Goal: Task Accomplishment & Management: Manage account settings

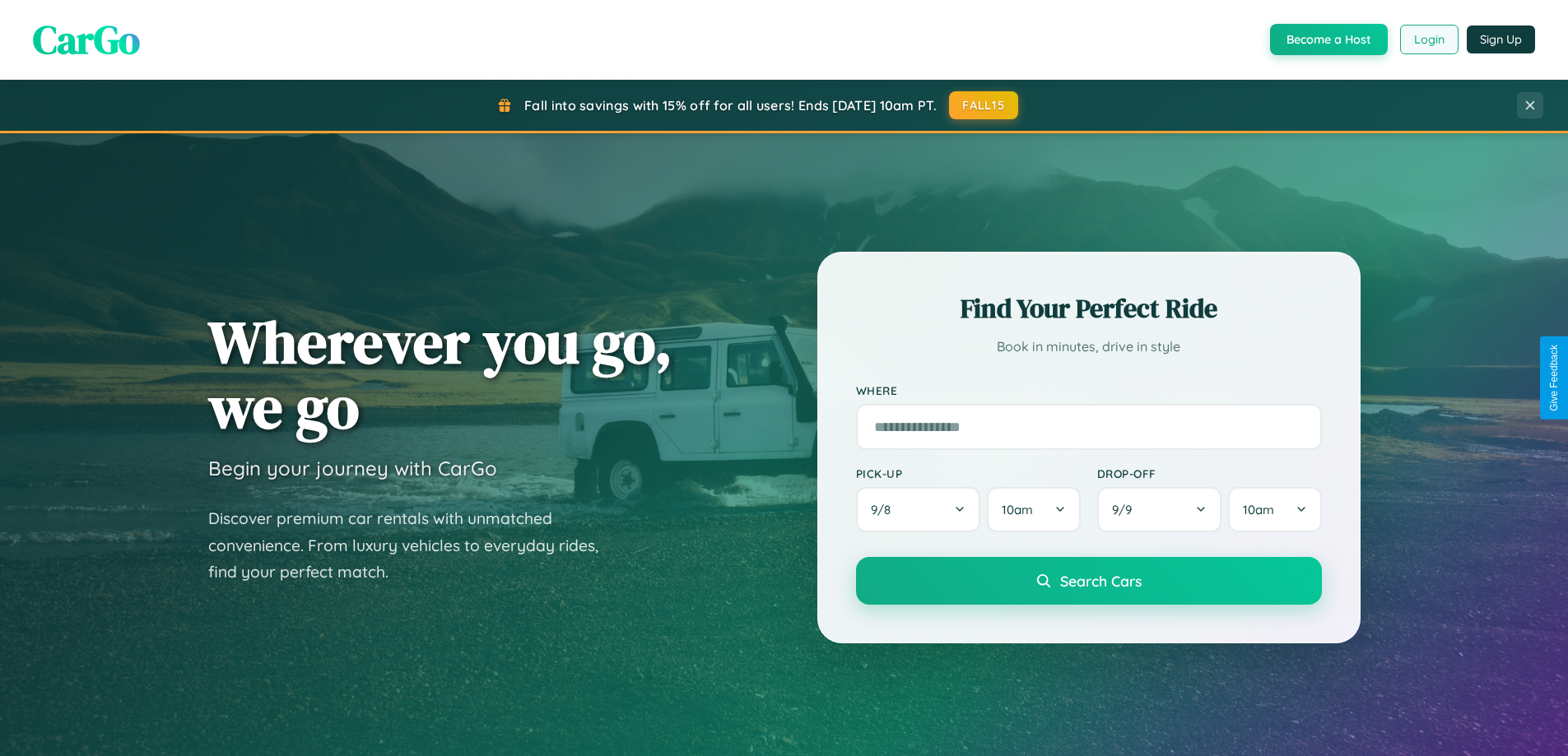
click at [1428, 40] on button "Login" at bounding box center [1429, 40] width 58 height 30
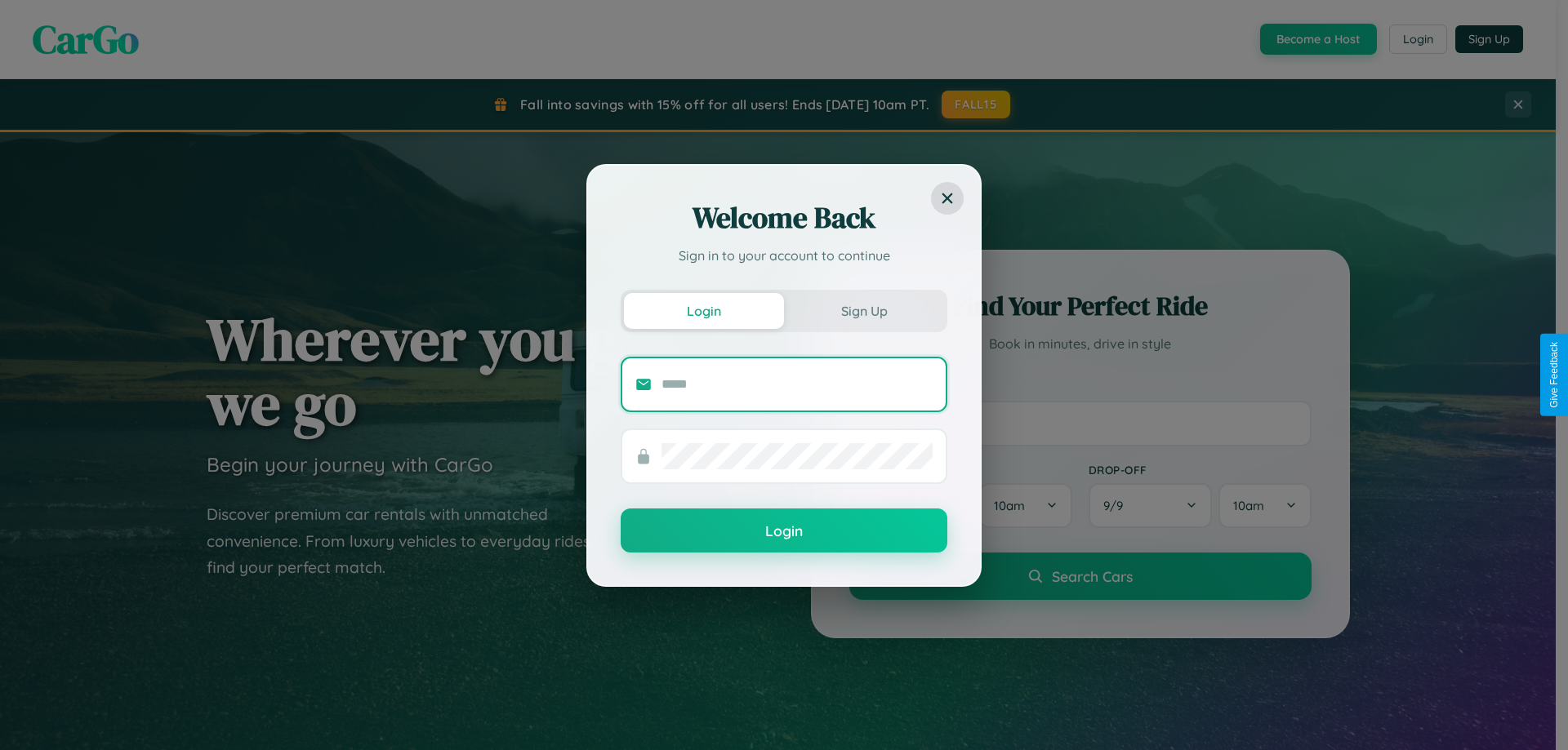
click at [797, 384] on input "text" at bounding box center [796, 385] width 271 height 26
type input "**********"
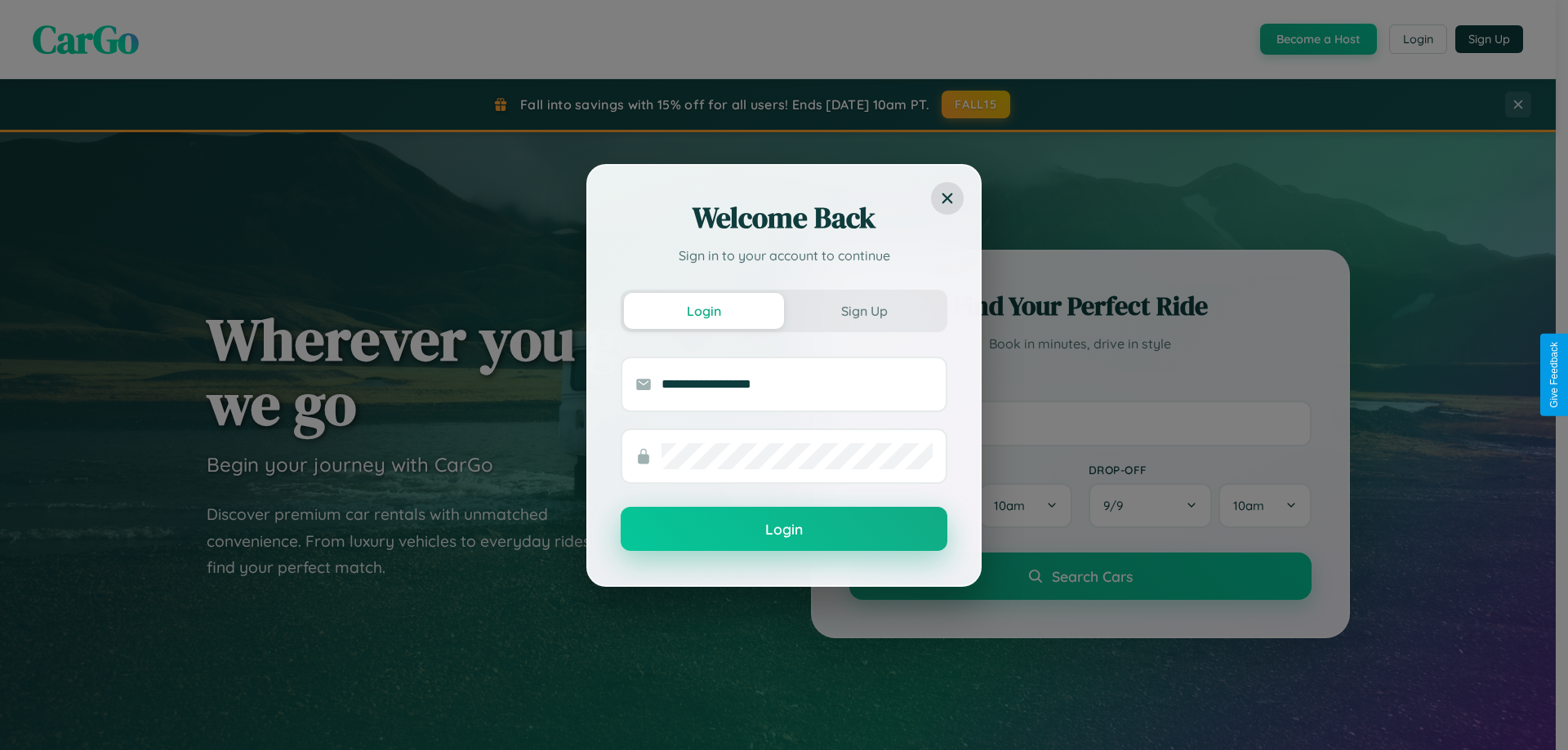
click at [784, 529] on button "Login" at bounding box center [784, 529] width 327 height 44
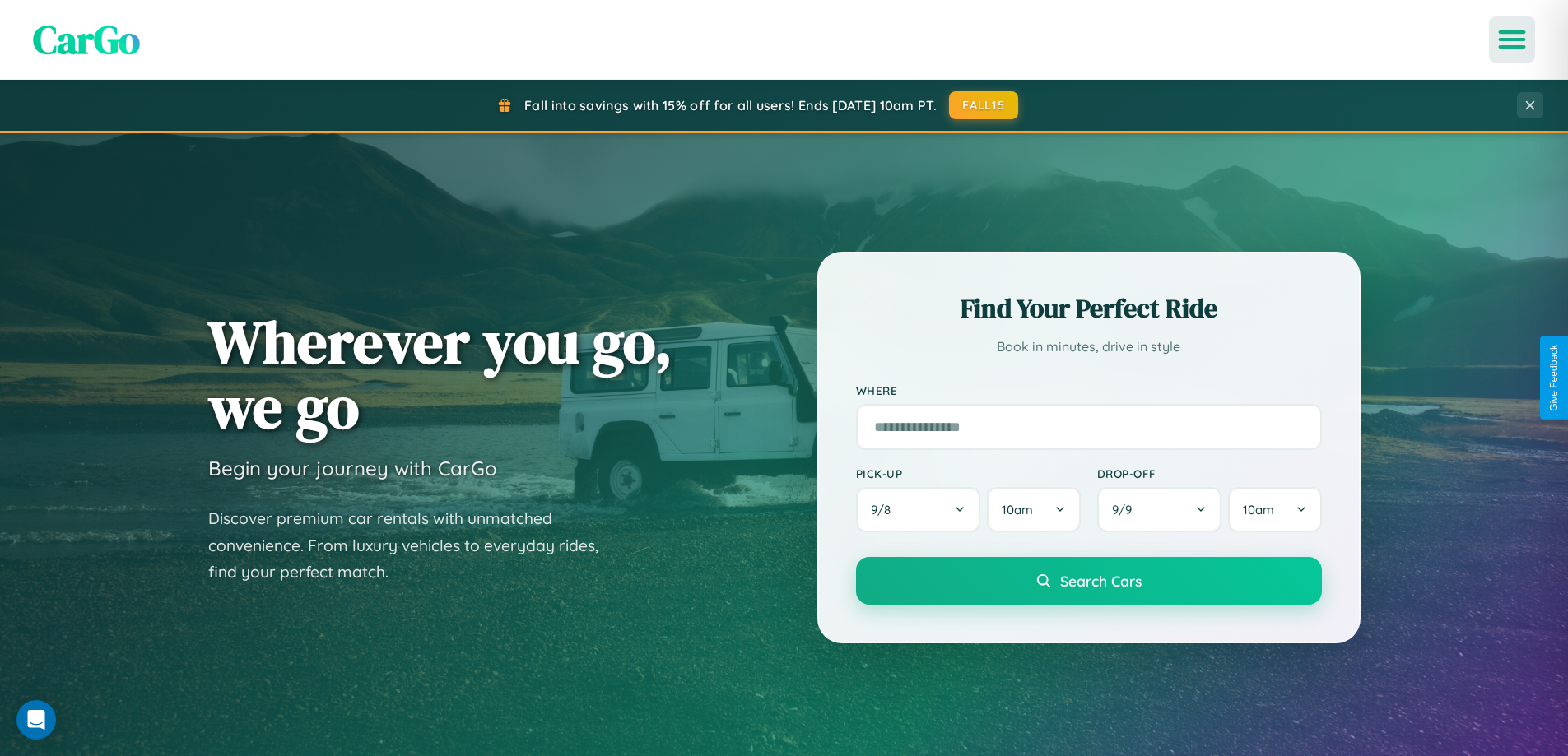
click at [1511, 40] on icon "Open menu" at bounding box center [1512, 40] width 24 height 15
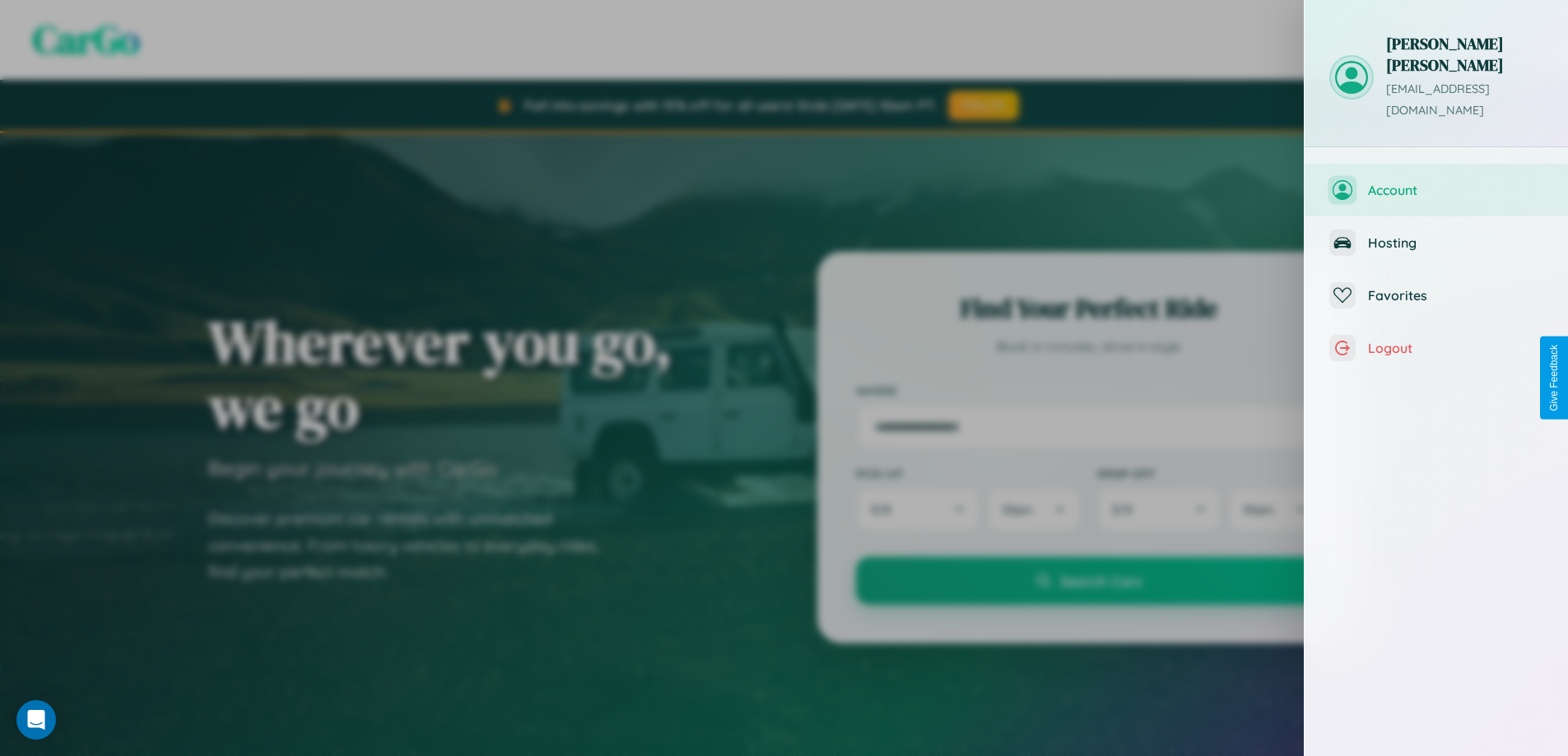
click at [1436, 182] on span "Account" at bounding box center [1455, 190] width 175 height 17
